Goal: Transaction & Acquisition: Purchase product/service

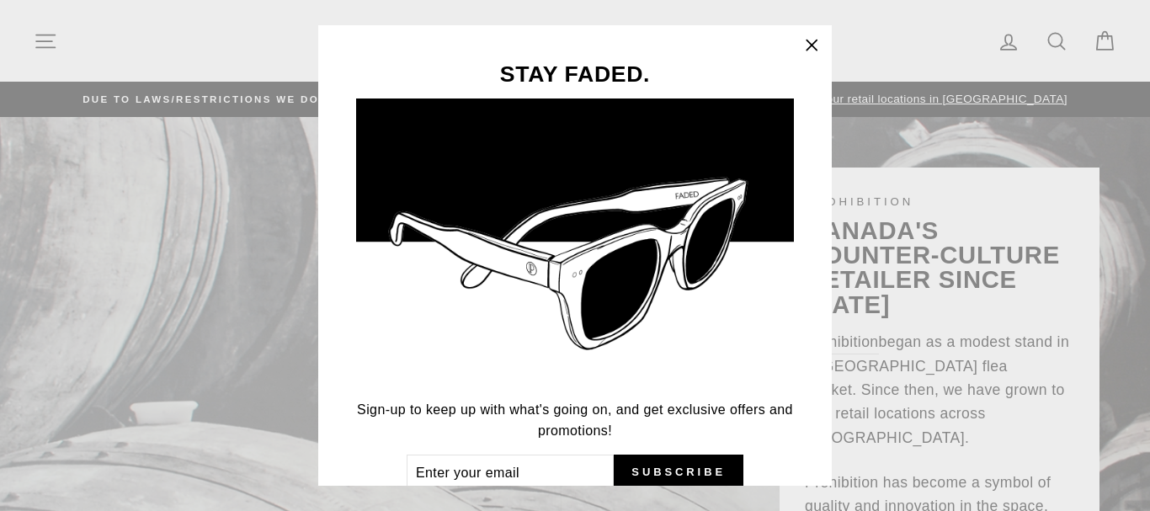
click at [819, 42] on icon "button" at bounding box center [811, 46] width 24 height 24
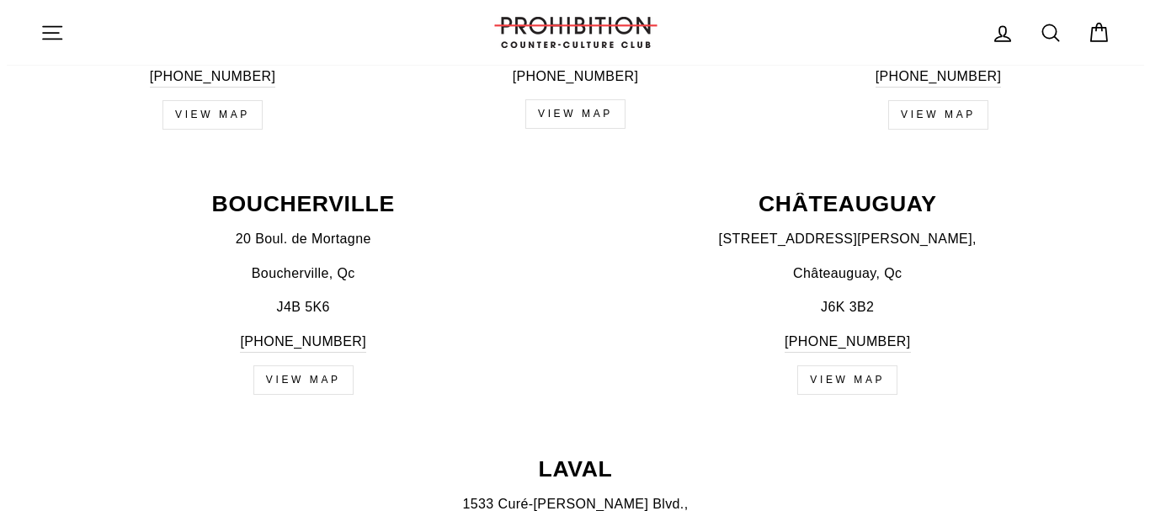
scroll to position [556, 0]
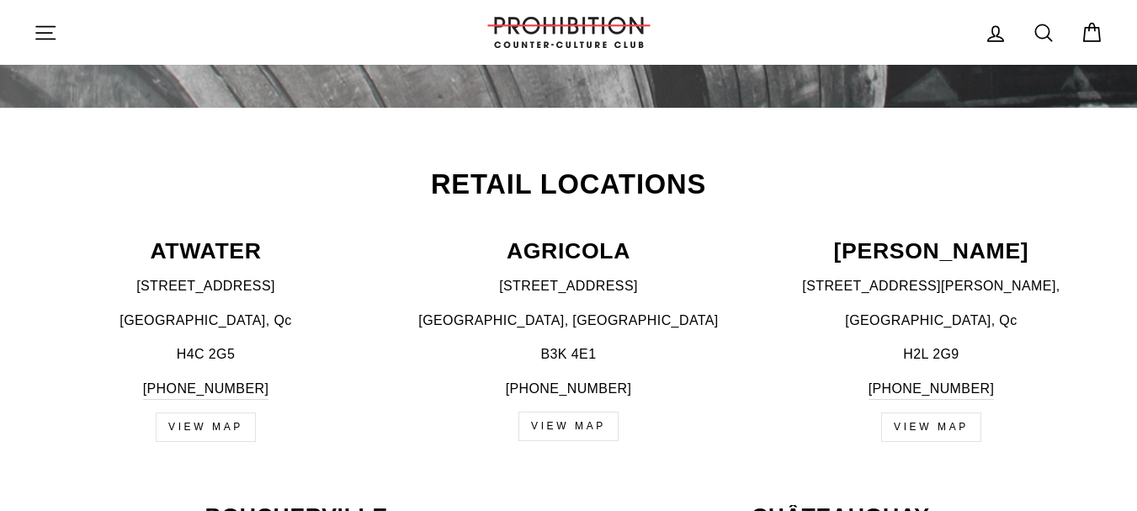
click at [49, 36] on icon "button" at bounding box center [46, 33] width 24 height 24
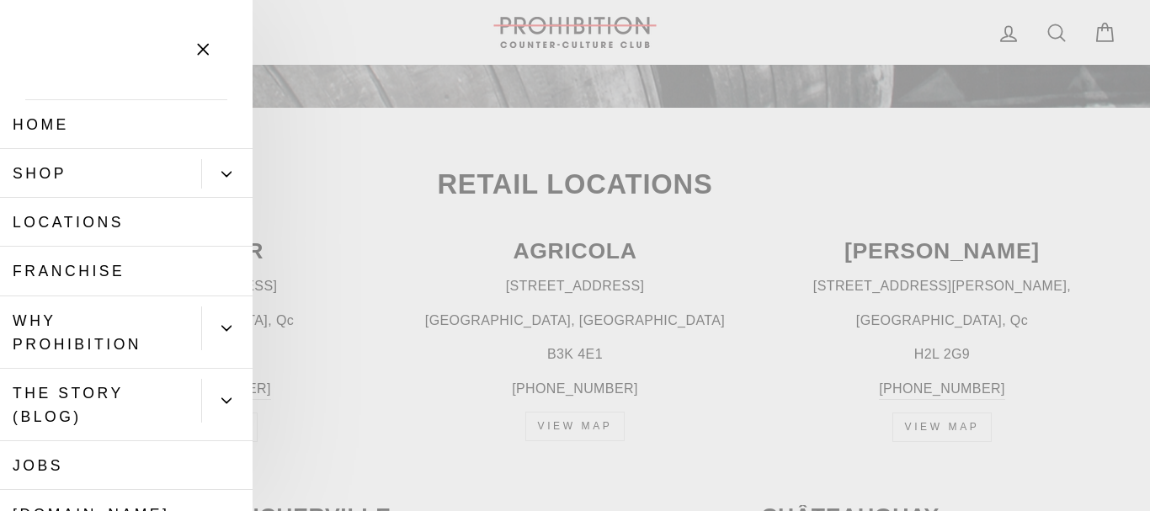
click at [55, 173] on link "Shop" at bounding box center [100, 173] width 201 height 49
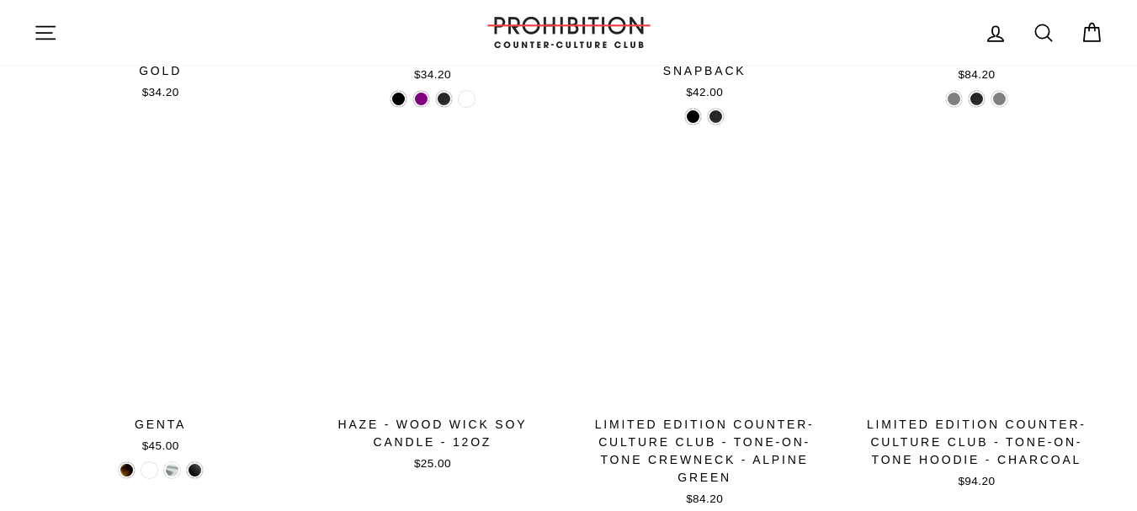
scroll to position [2740, 0]
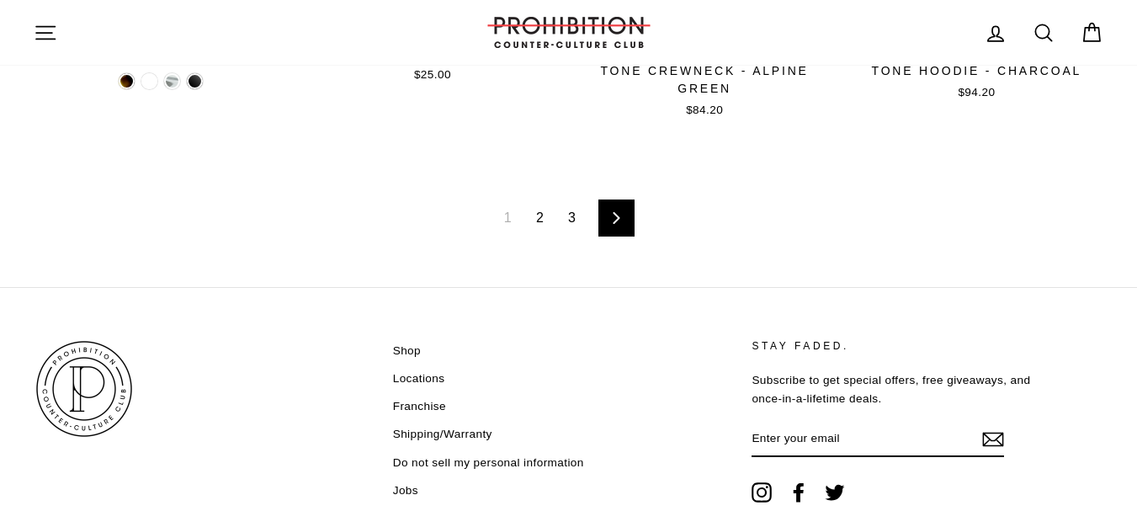
click at [541, 216] on link "2" at bounding box center [540, 217] width 28 height 27
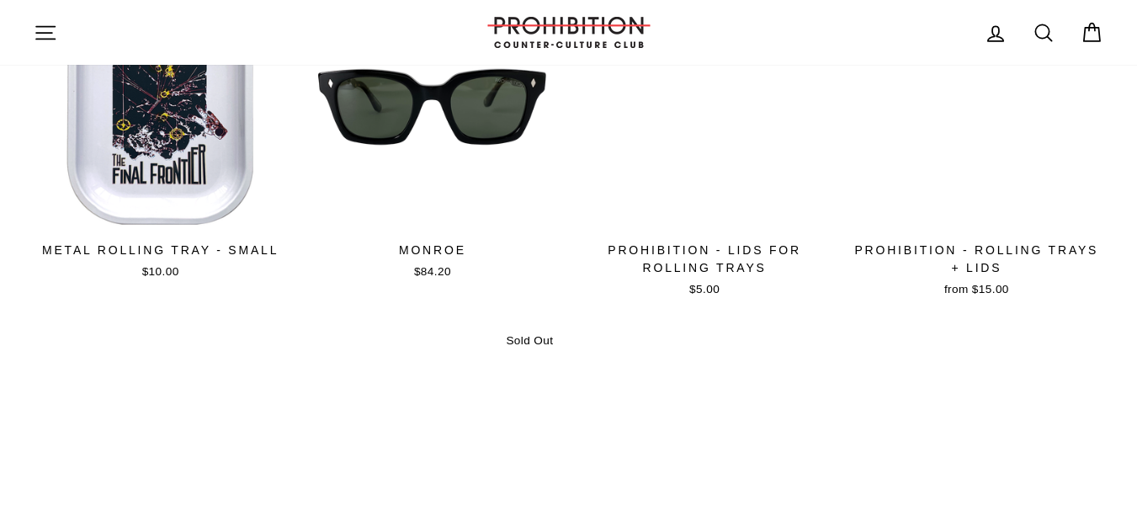
scroll to position [464, 0]
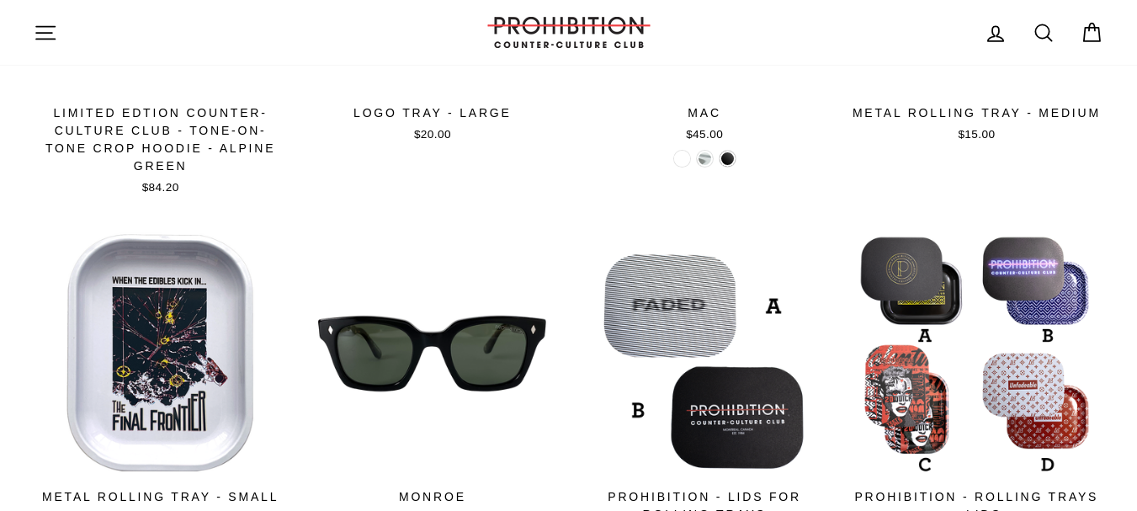
click at [1039, 38] on icon at bounding box center [1044, 32] width 16 height 16
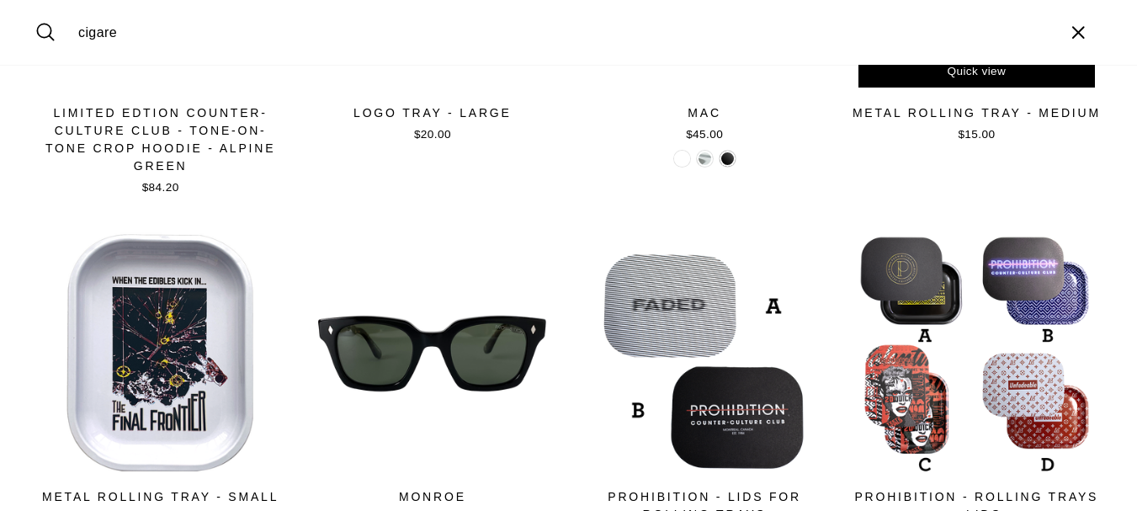
type input "cigare"
click at [34, 13] on button "Search" at bounding box center [52, 33] width 36 height 40
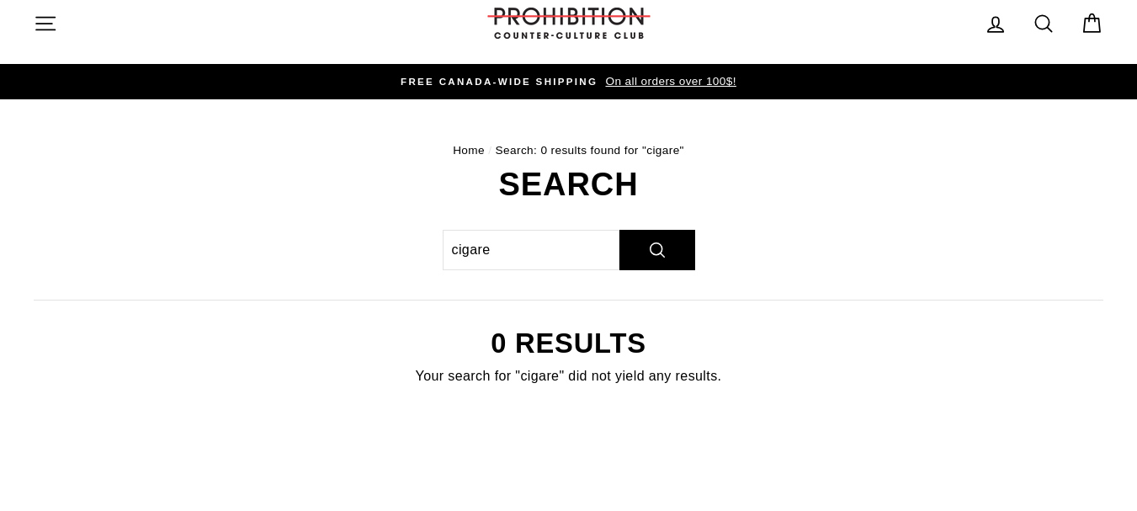
scroll to position [421, 0]
